Goal: Browse casually: Explore the website without a specific task or goal

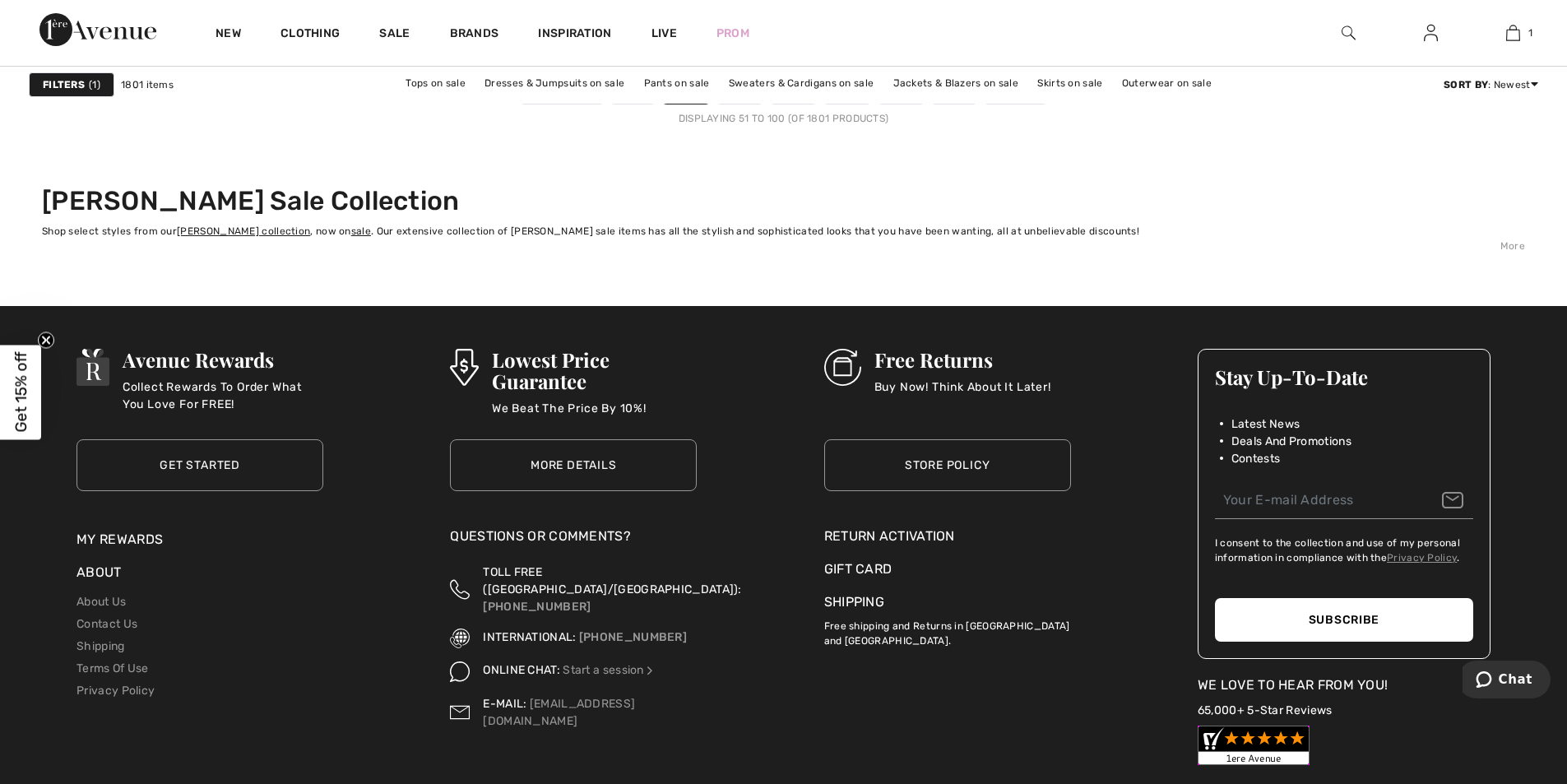
scroll to position [9293, 0]
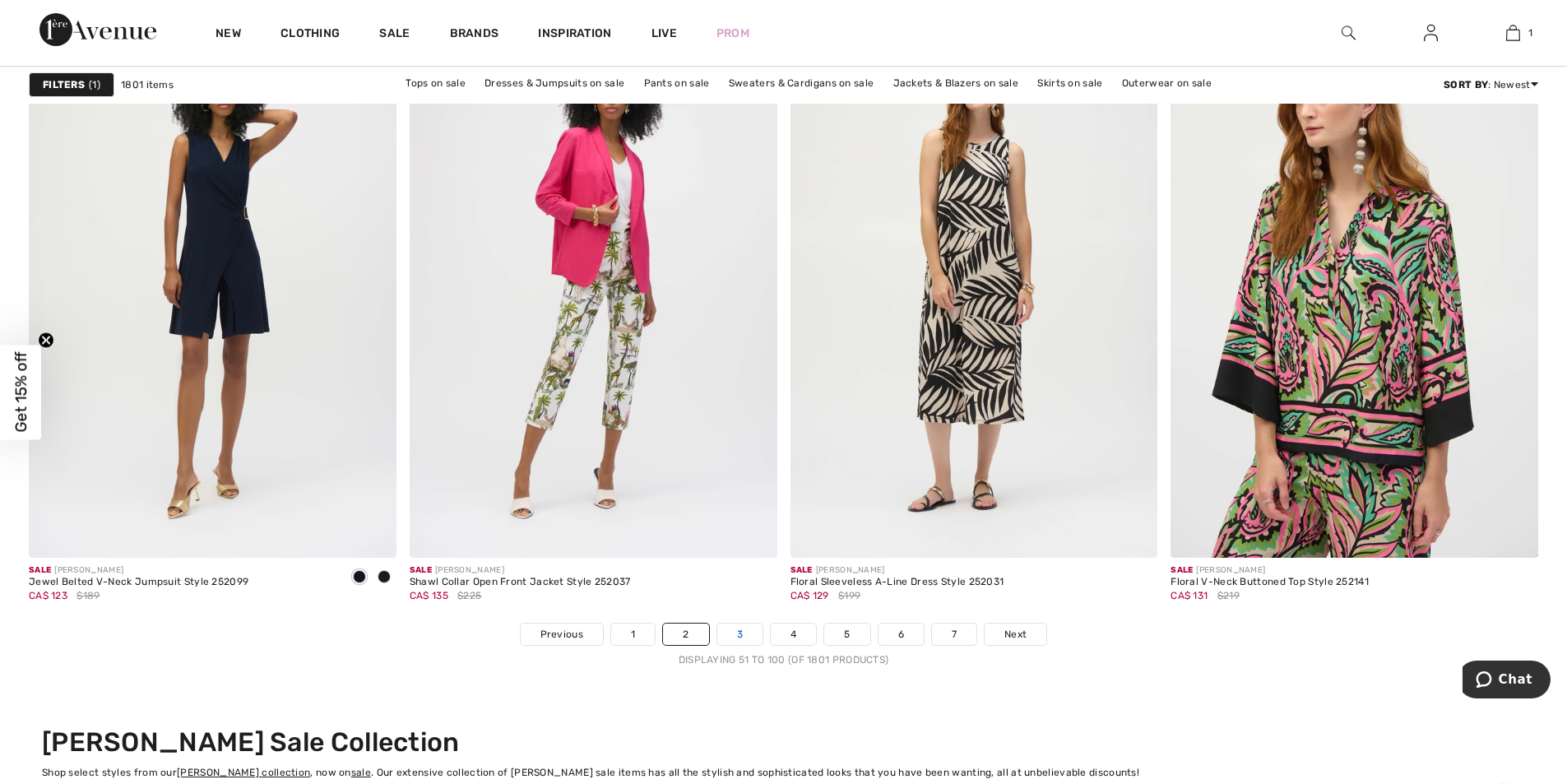
click at [726, 629] on link "3" at bounding box center [740, 634] width 46 height 22
click at [730, 629] on link "3" at bounding box center [740, 634] width 46 height 22
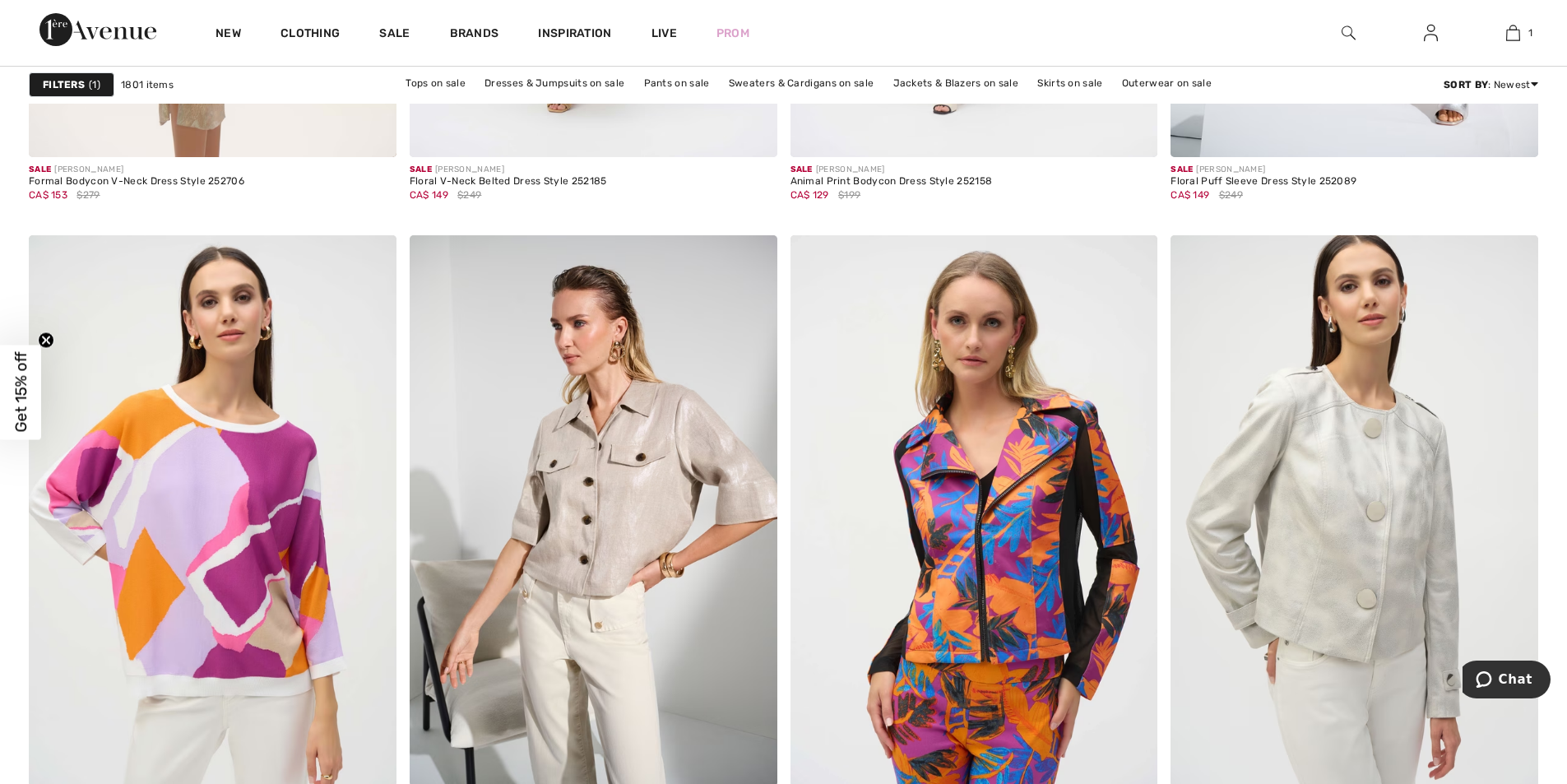
scroll to position [4352, 0]
